Goal: Information Seeking & Learning: Learn about a topic

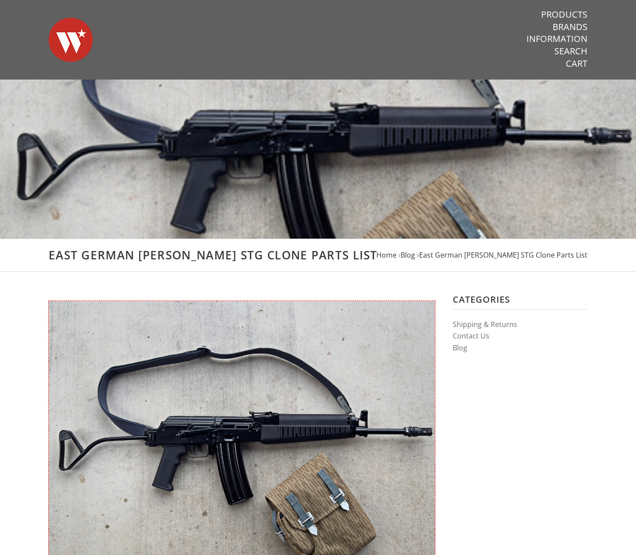
click at [253, 36] on div "Warsaw Wood Co." at bounding box center [234, 39] width 389 height 79
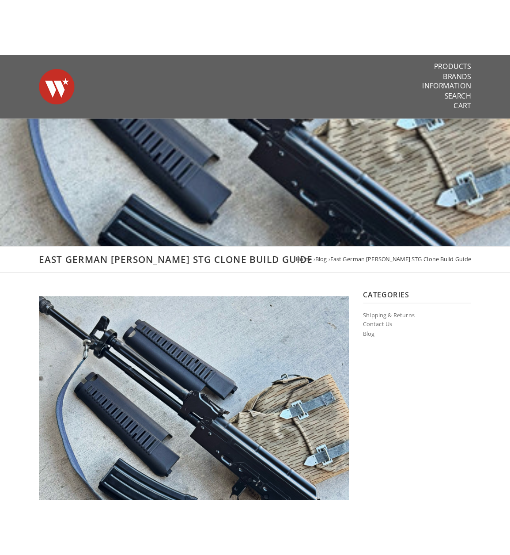
scroll to position [177, 0]
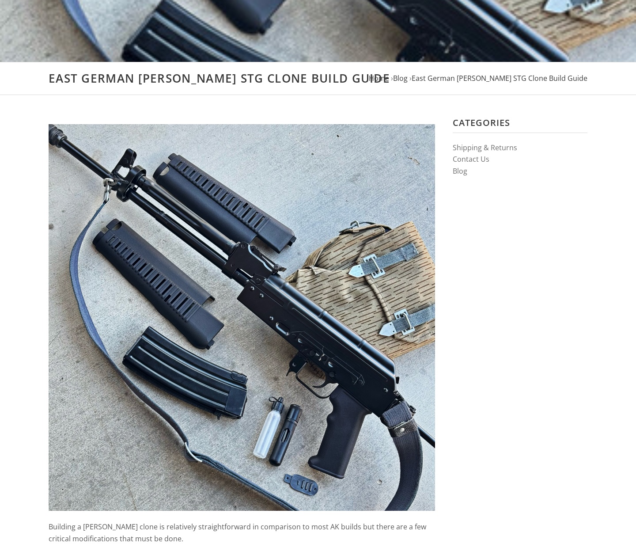
click at [584, 118] on h3 "Categories" at bounding box center [520, 125] width 135 height 16
